Goal: Transaction & Acquisition: Purchase product/service

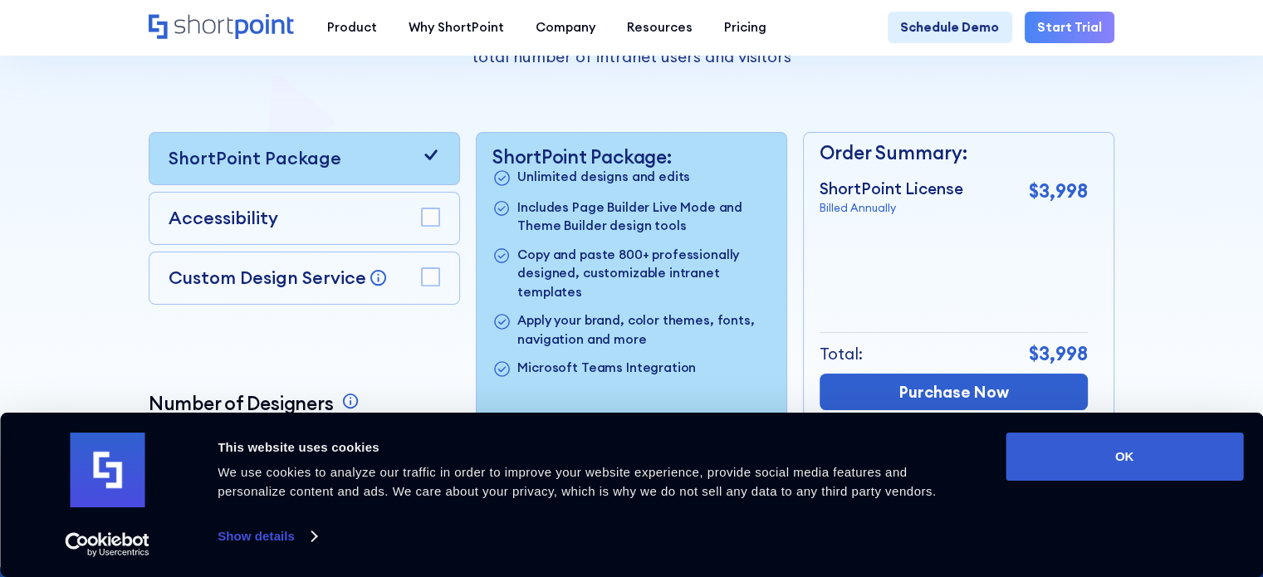
scroll to position [395, 0]
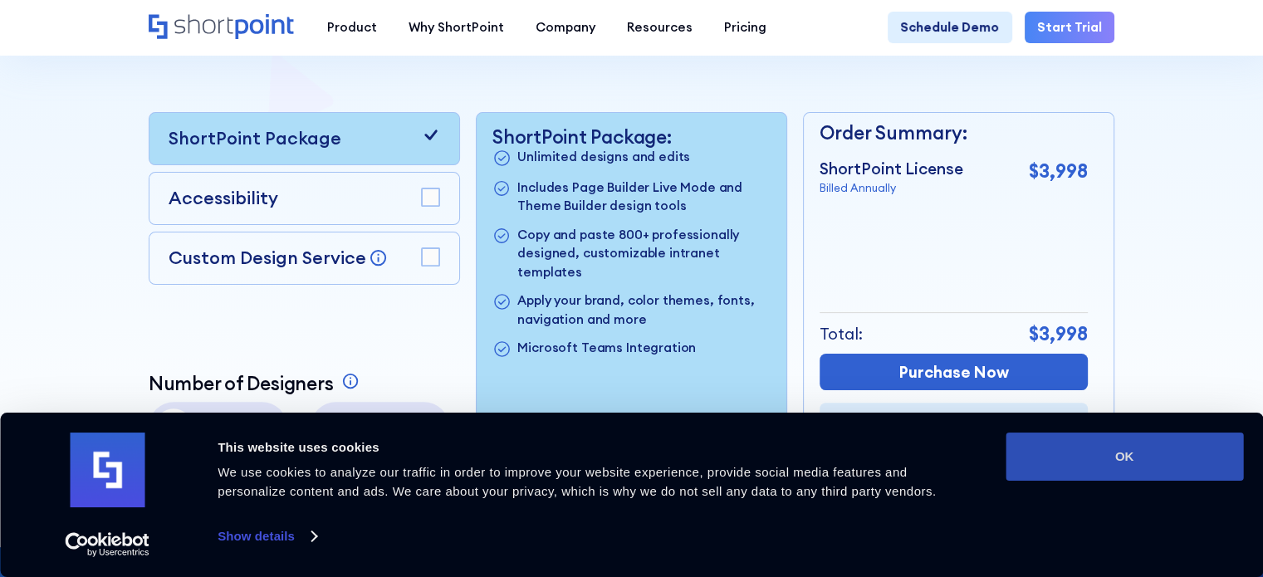
click at [1118, 459] on button "OK" at bounding box center [1125, 457] width 238 height 48
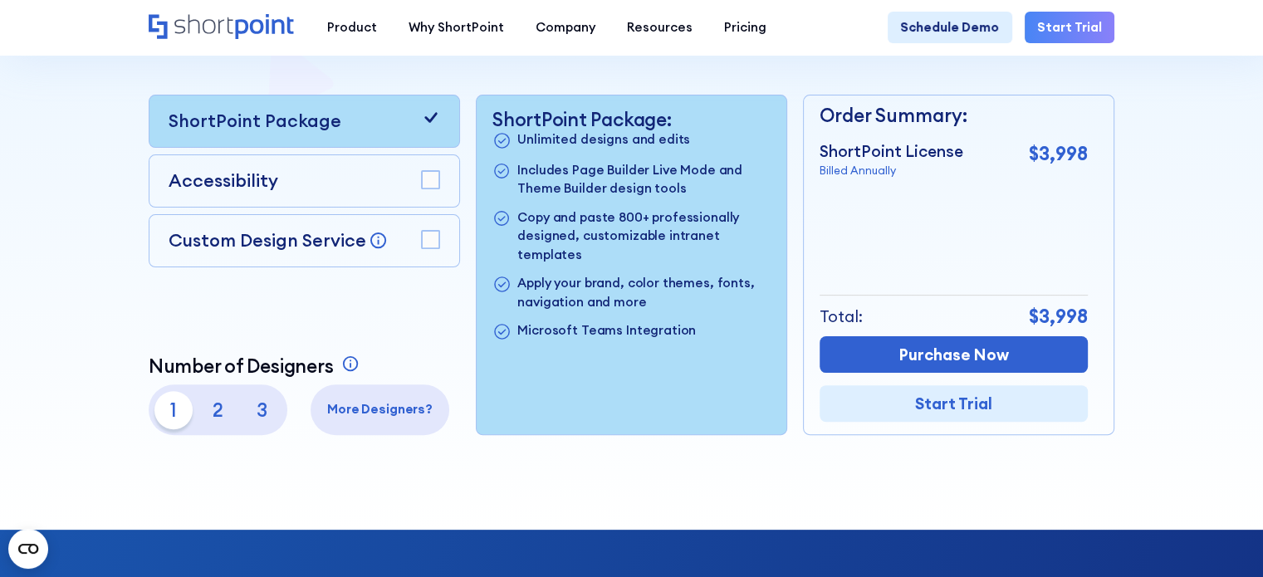
scroll to position [412, 0]
click at [436, 186] on rect at bounding box center [430, 179] width 17 height 17
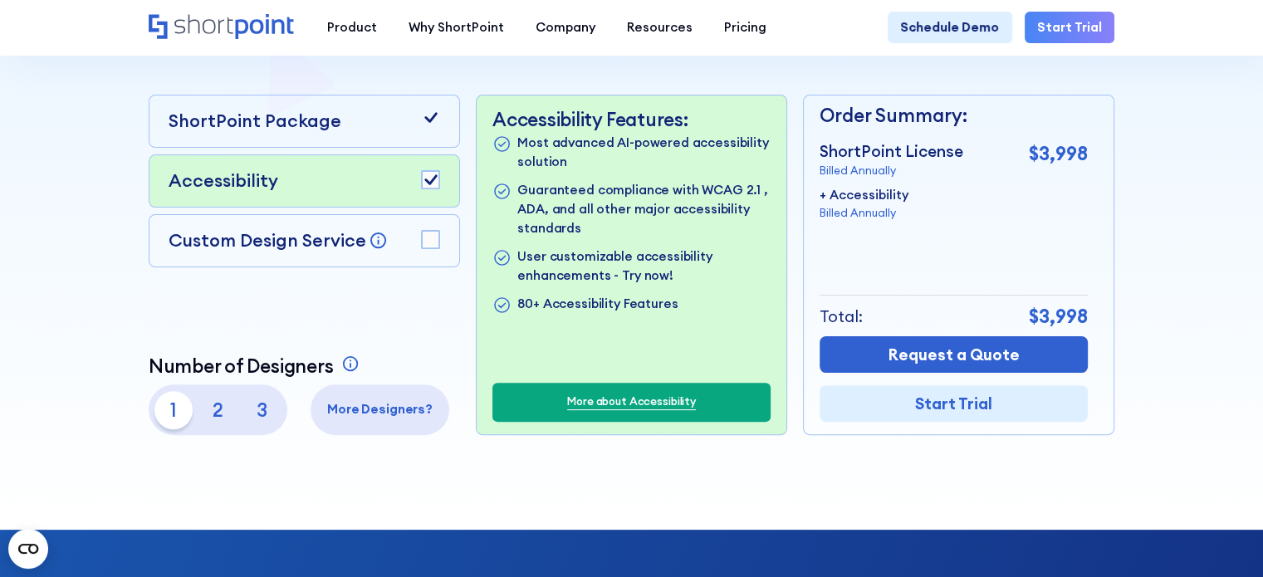
click at [431, 189] on rect at bounding box center [430, 179] width 17 height 17
drag, startPoint x: 462, startPoint y: 351, endPoint x: 453, endPoint y: 313, distance: 39.3
click at [453, 313] on div "ShortPoint Package Accessibility Custom Design Service Bring your dream design …" at bounding box center [632, 265] width 967 height 341
click at [422, 189] on rect at bounding box center [430, 179] width 17 height 17
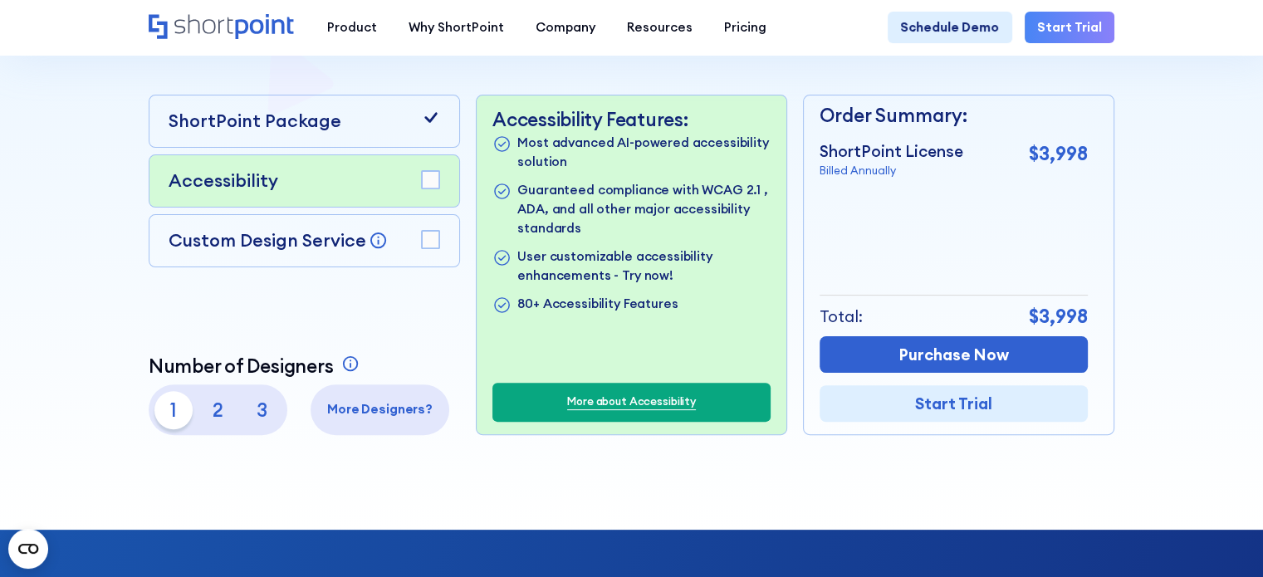
click at [422, 189] on rect at bounding box center [430, 179] width 17 height 17
click at [433, 251] on div at bounding box center [430, 240] width 19 height 21
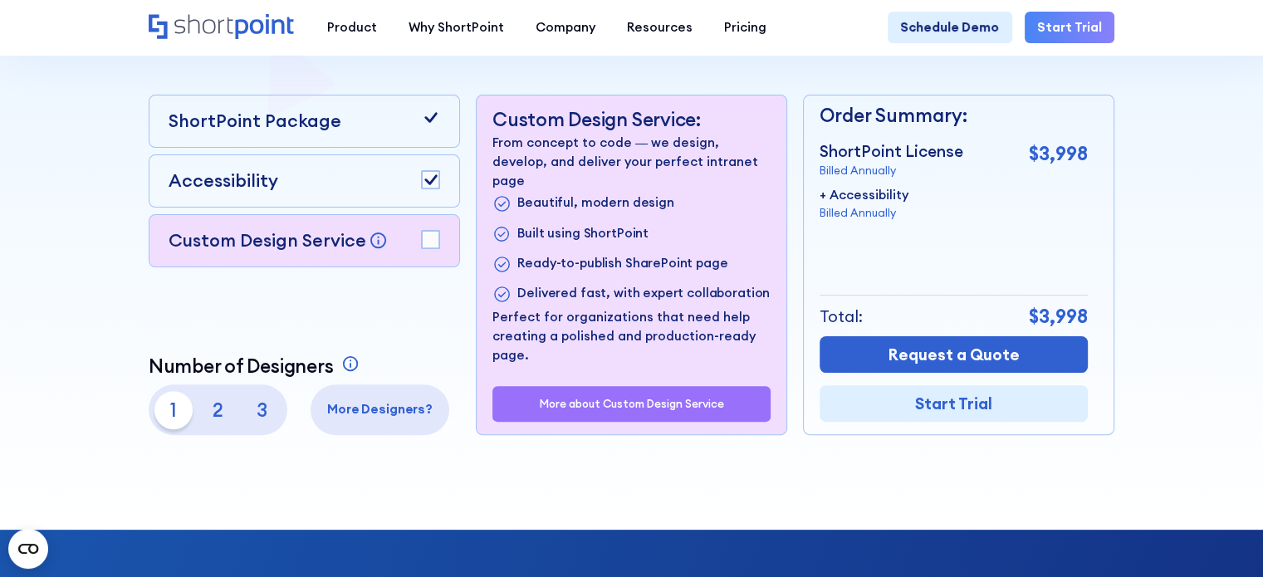
click at [213, 418] on p "2" at bounding box center [218, 410] width 38 height 38
click at [265, 424] on p "3" at bounding box center [262, 410] width 38 height 38
click at [160, 420] on p "1" at bounding box center [174, 410] width 38 height 38
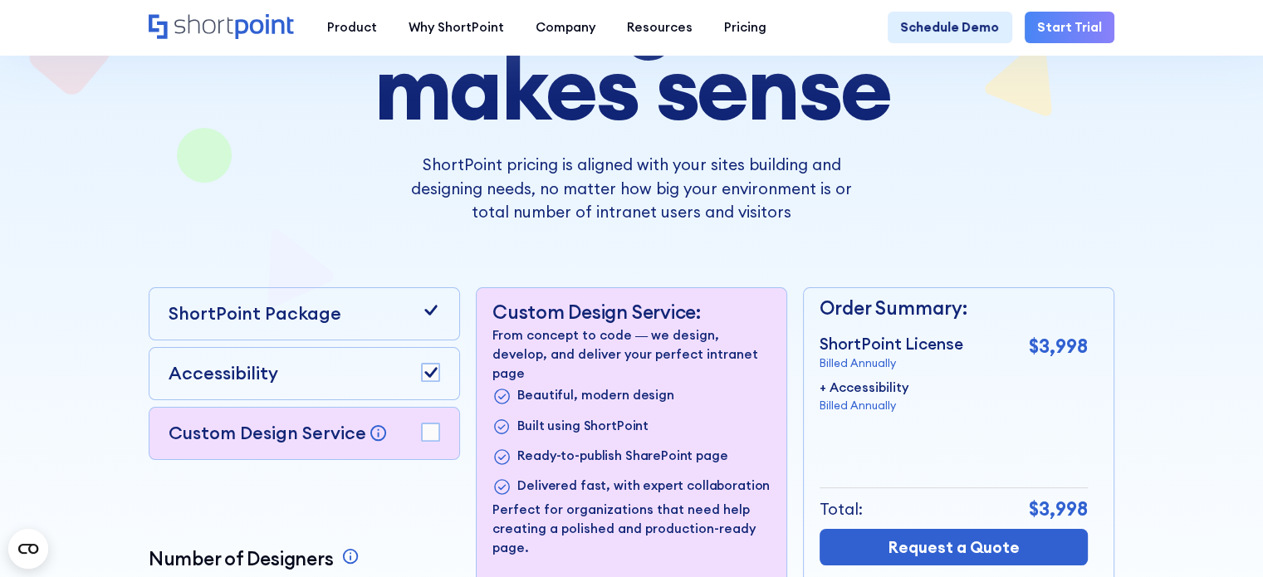
scroll to position [272, 0]
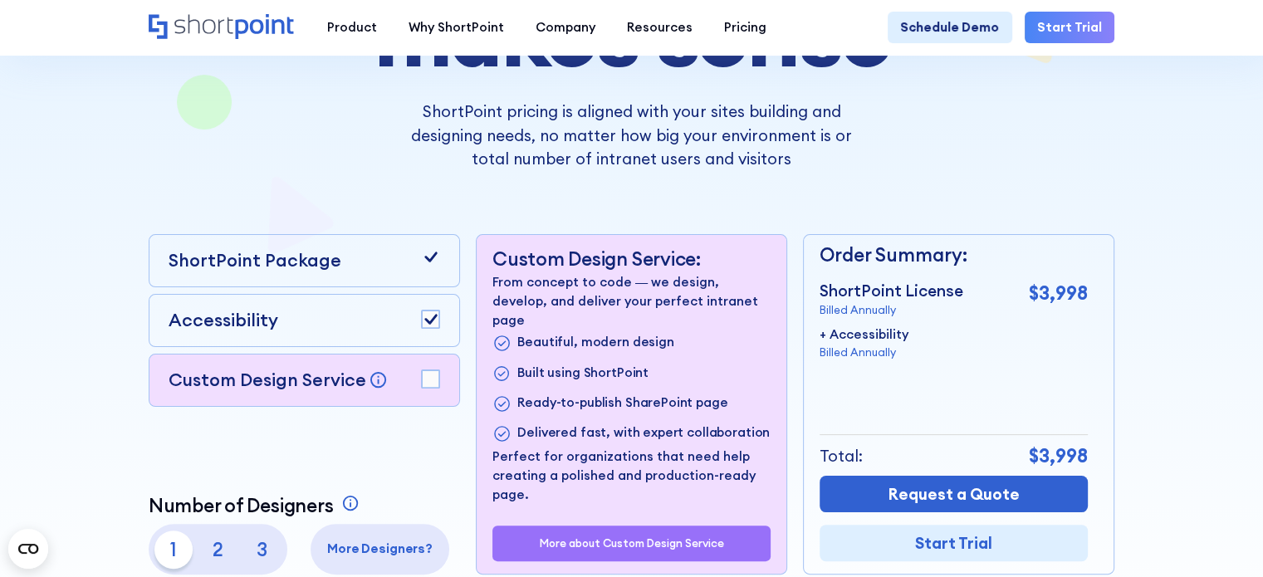
click at [434, 380] on rect at bounding box center [430, 378] width 17 height 17
click at [434, 380] on icon at bounding box center [431, 379] width 12 height 10
click at [434, 380] on rect at bounding box center [430, 378] width 17 height 17
click at [434, 380] on icon at bounding box center [431, 379] width 12 height 10
click at [434, 380] on rect at bounding box center [430, 378] width 17 height 17
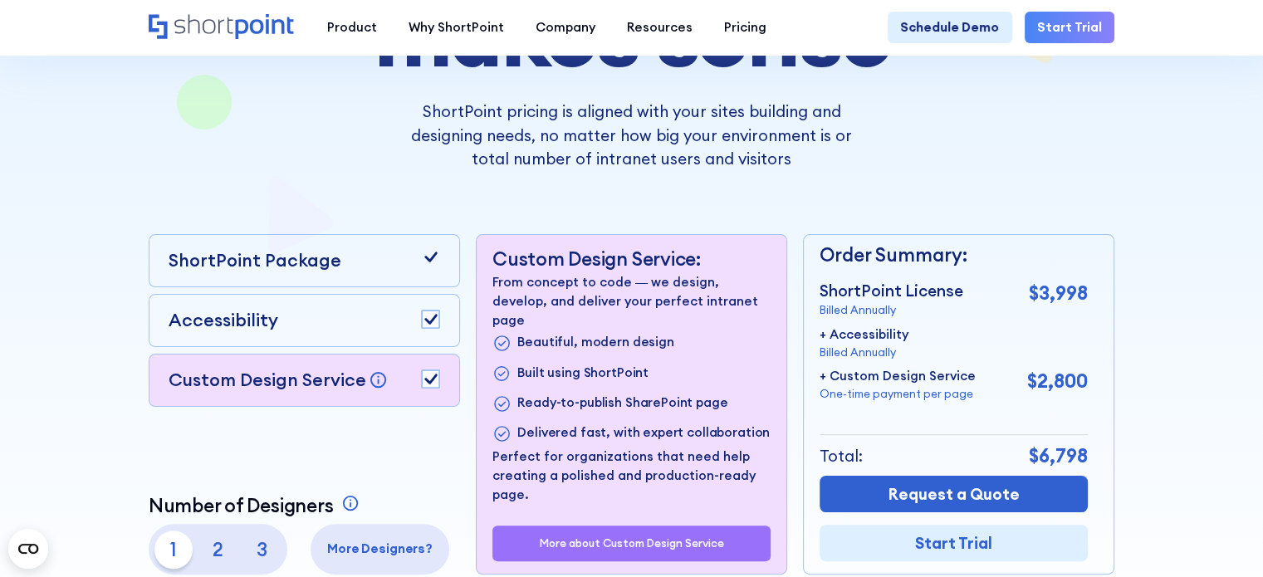
click at [434, 380] on icon at bounding box center [431, 379] width 12 height 10
click at [434, 380] on rect at bounding box center [430, 378] width 17 height 17
click at [434, 380] on icon at bounding box center [431, 379] width 12 height 10
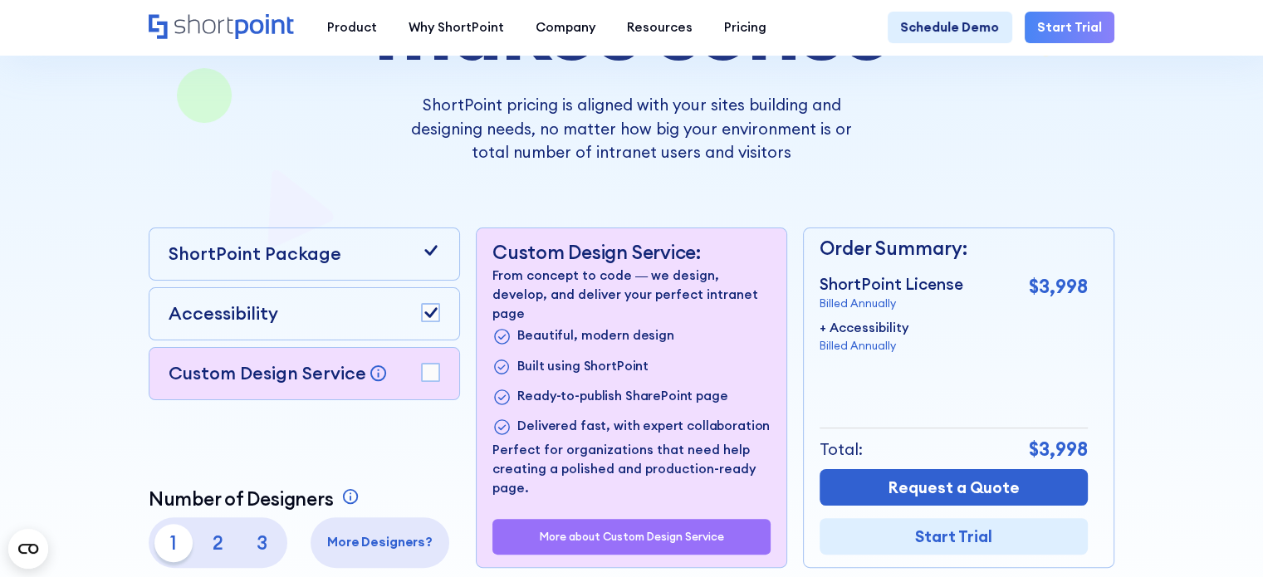
scroll to position [0, 0]
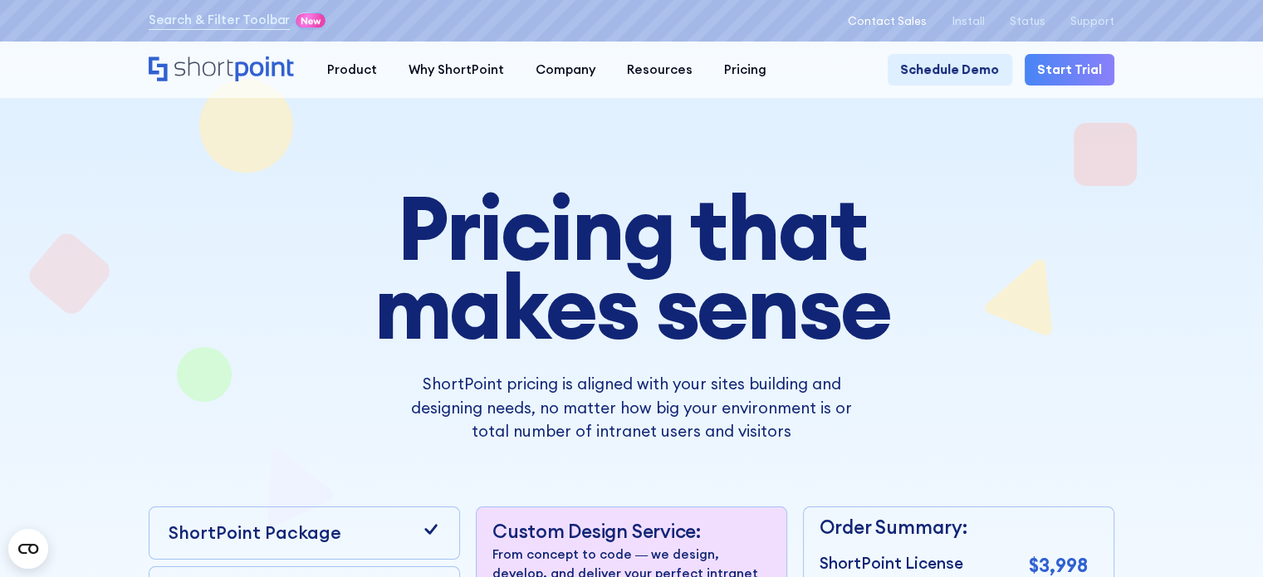
click at [921, 17] on p "Contact Sales" at bounding box center [887, 21] width 79 height 12
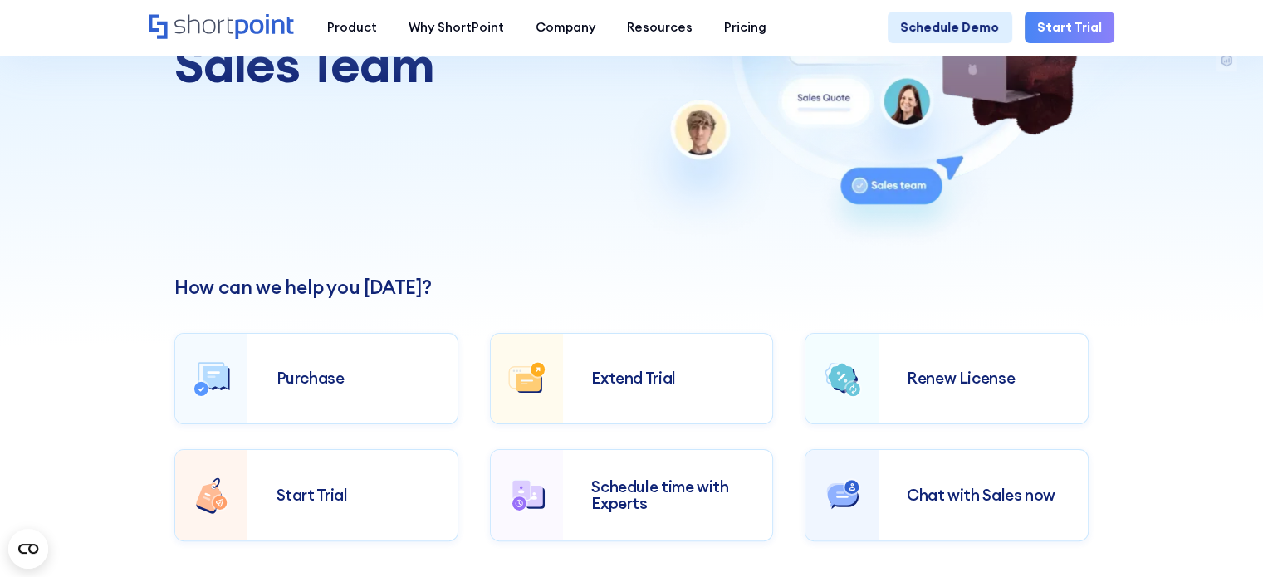
scroll to position [282, 0]
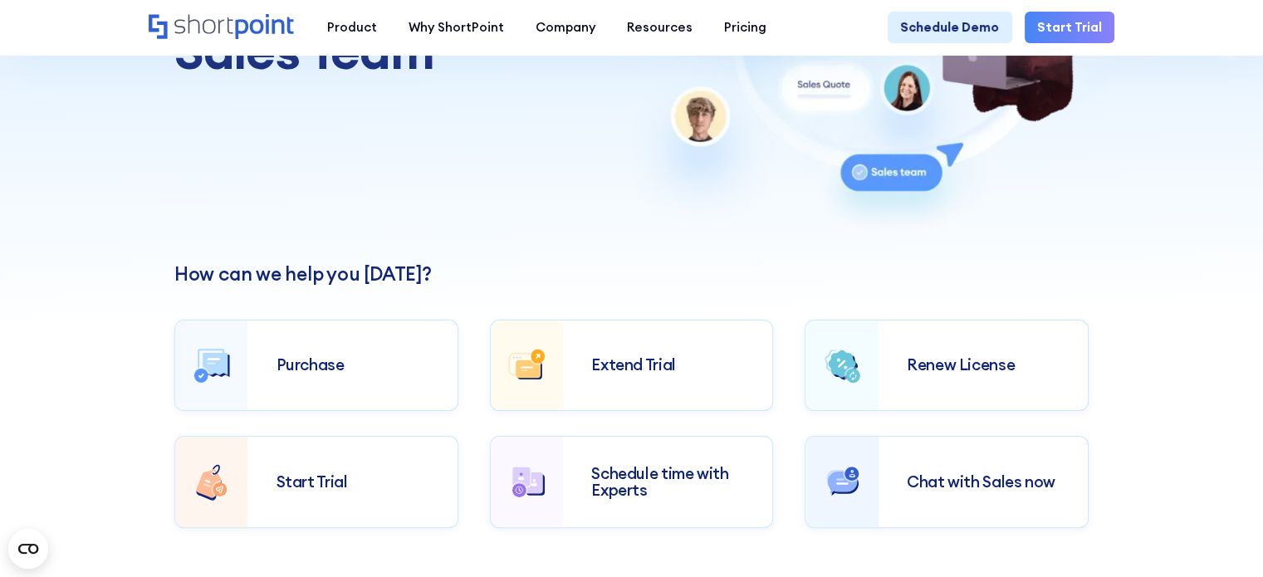
click at [1005, 489] on div "Chat with Sales now" at bounding box center [983, 482] width 209 height 74
click at [838, 262] on div "How can we help you today? Purchase Extend Trial Renew License Start Trial Sche…" at bounding box center [631, 439] width 1263 height 410
click at [856, 24] on nav "Product works with SharePoint Microsoft Teams SAP Explore Templates Elements In…" at bounding box center [714, 28] width 804 height 32
drag, startPoint x: 882, startPoint y: 27, endPoint x: 850, endPoint y: 76, distance: 58.8
